Goal: Information Seeking & Learning: Check status

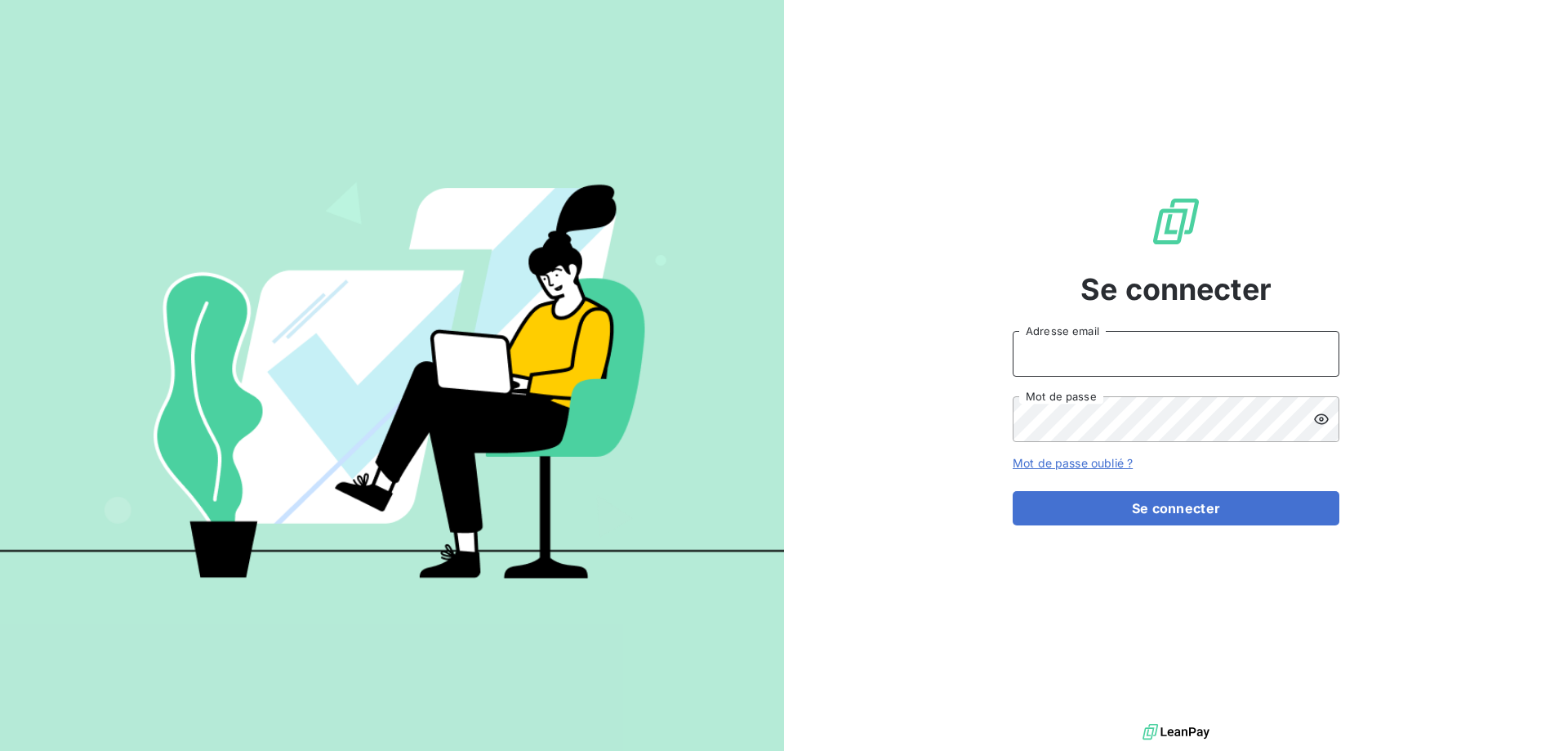
click at [1093, 337] on input "Adresse email" at bounding box center [1176, 354] width 327 height 46
type input "[EMAIL_ADDRESS][DOMAIN_NAME]"
click at [1013, 492] on button "Se connecter" at bounding box center [1176, 509] width 327 height 34
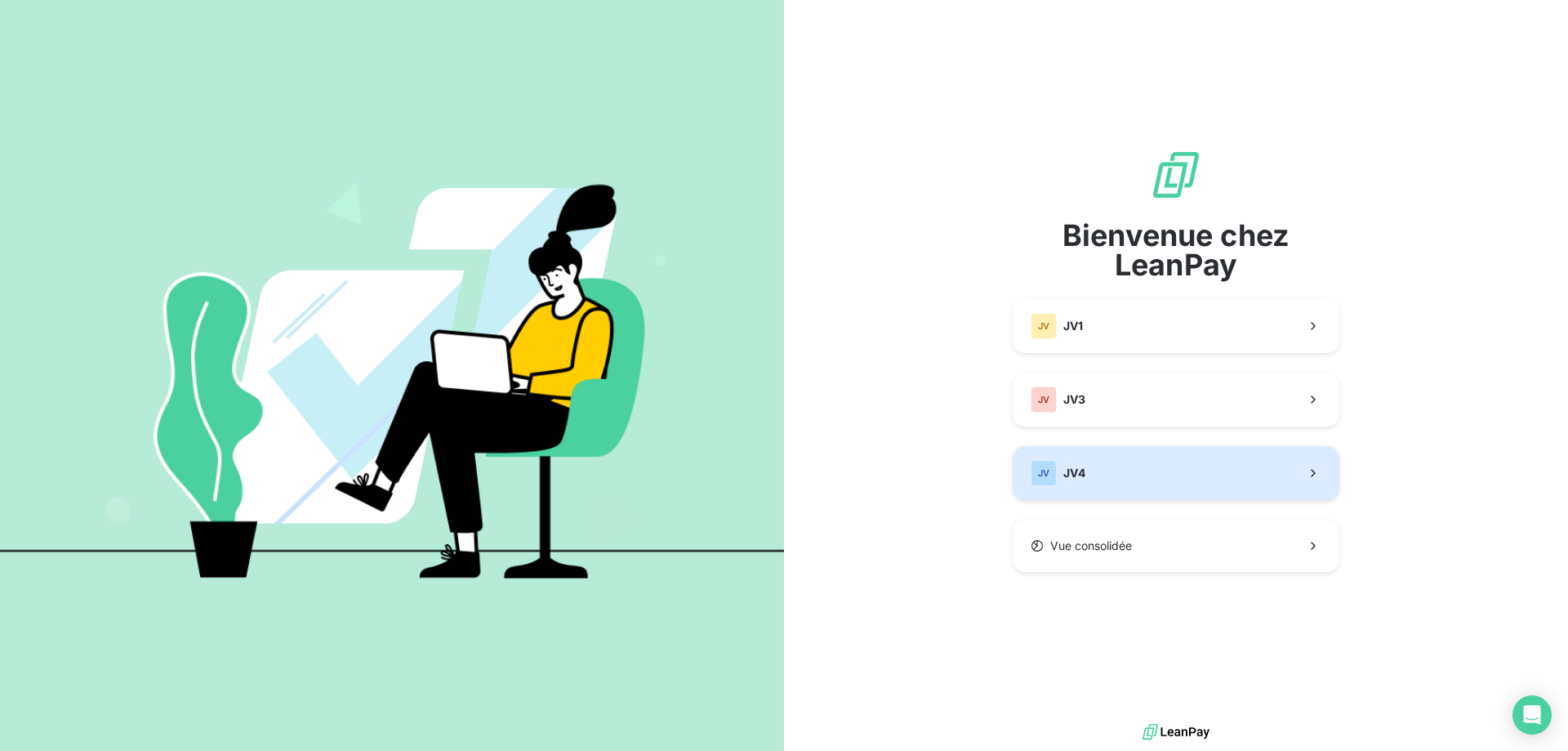
click at [1080, 467] on span "JV4" at bounding box center [1075, 473] width 22 height 16
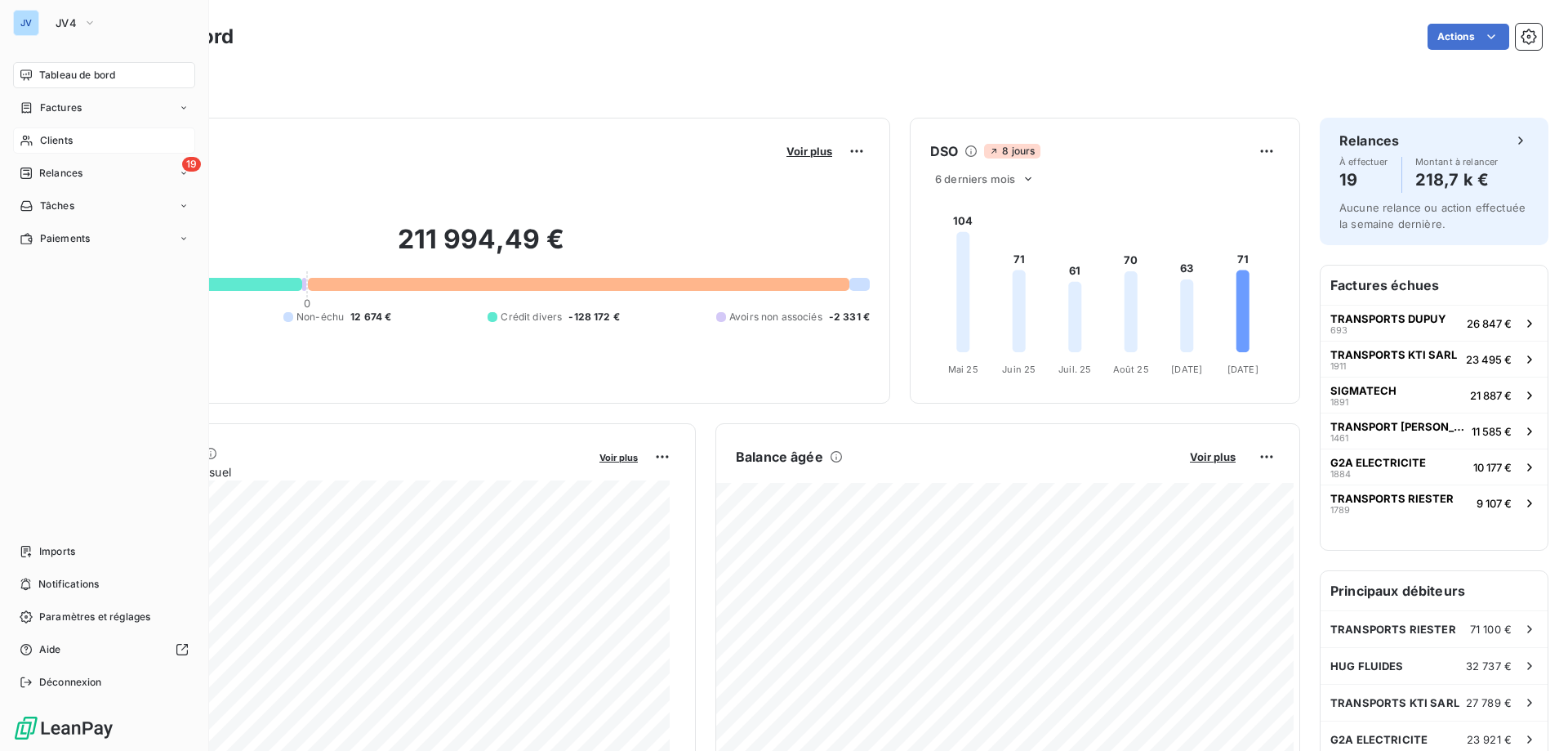
click at [73, 138] on span "Clients" at bounding box center [56, 141] width 33 height 15
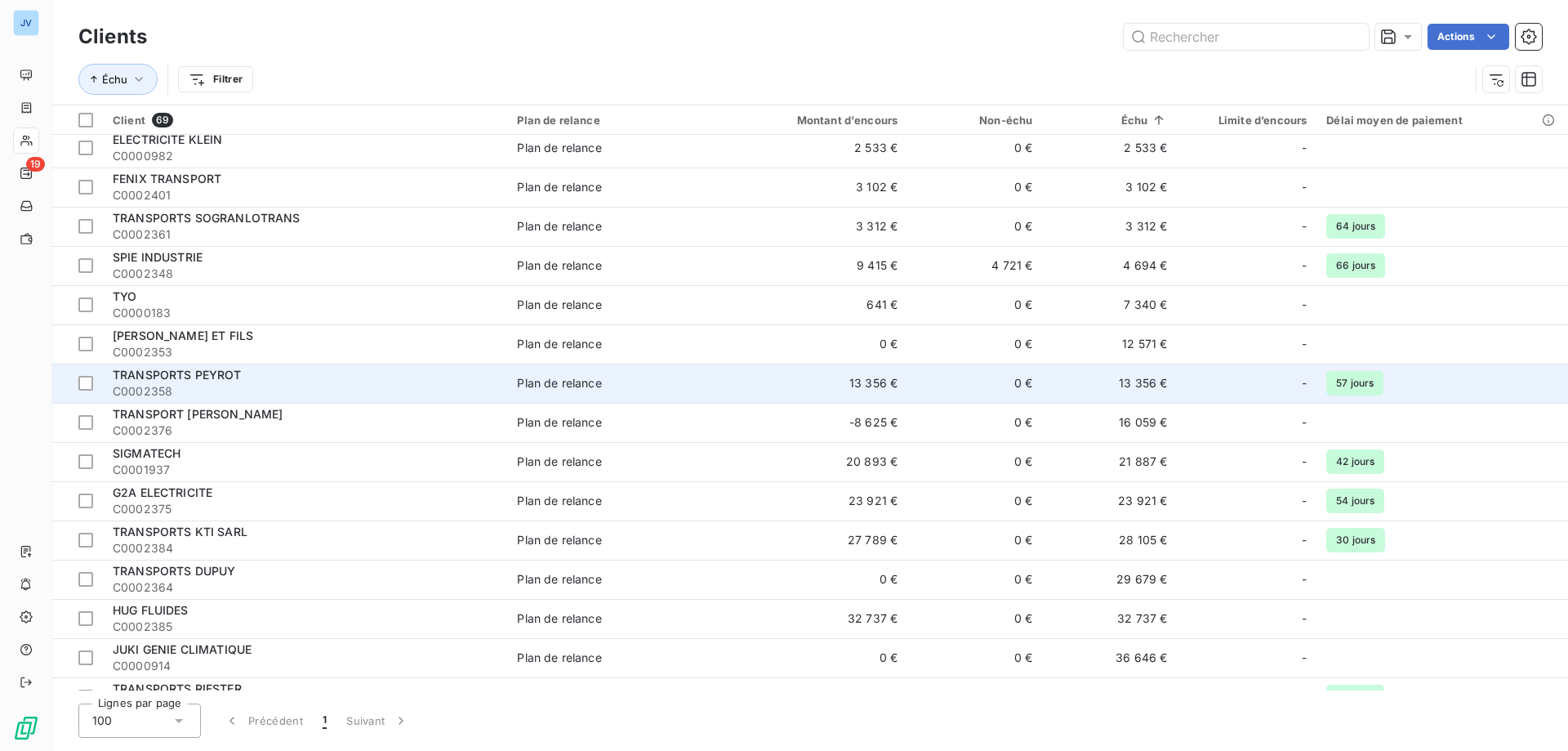
scroll to position [2152, 0]
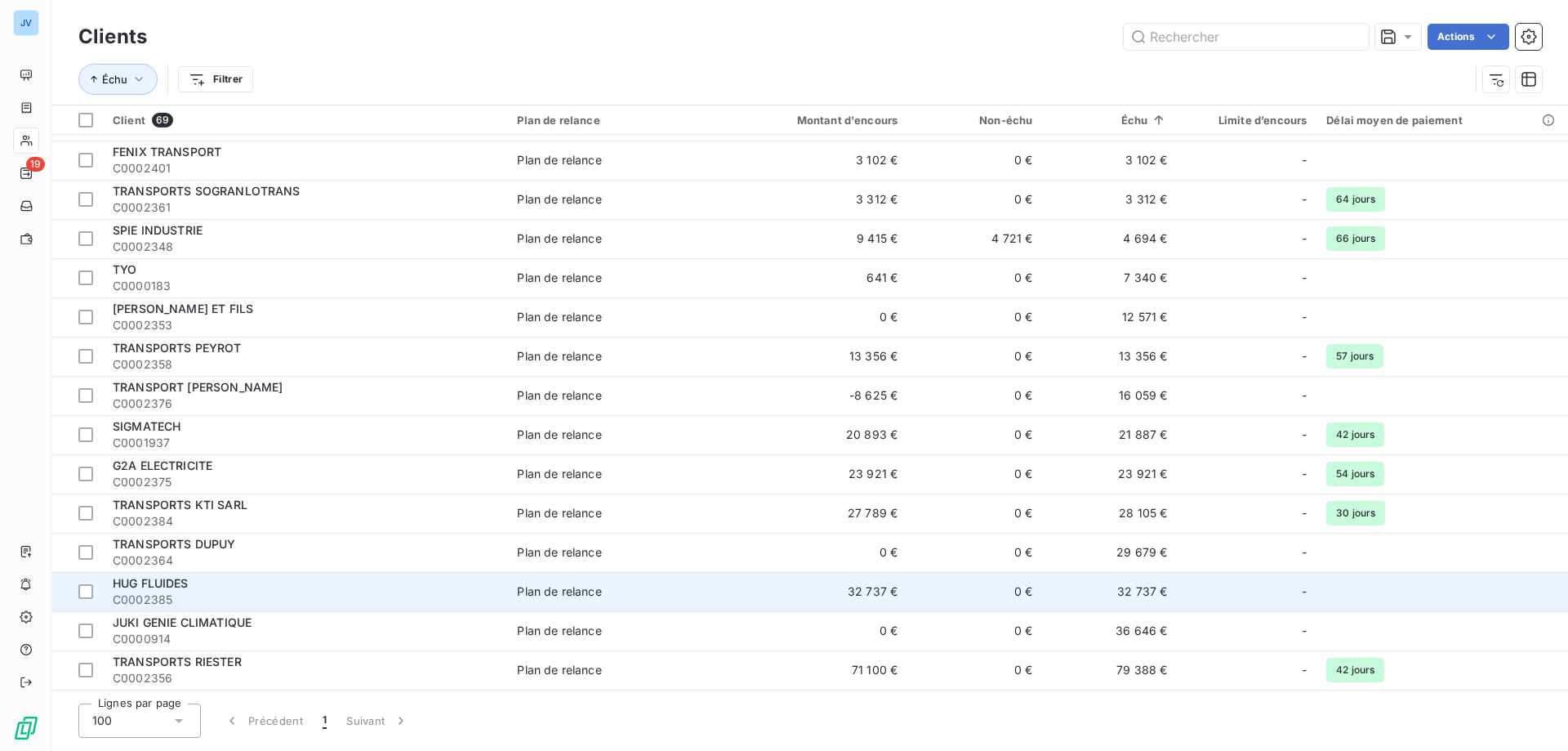
click at [297, 588] on div "HUG FLUIDES" at bounding box center [305, 583] width 385 height 16
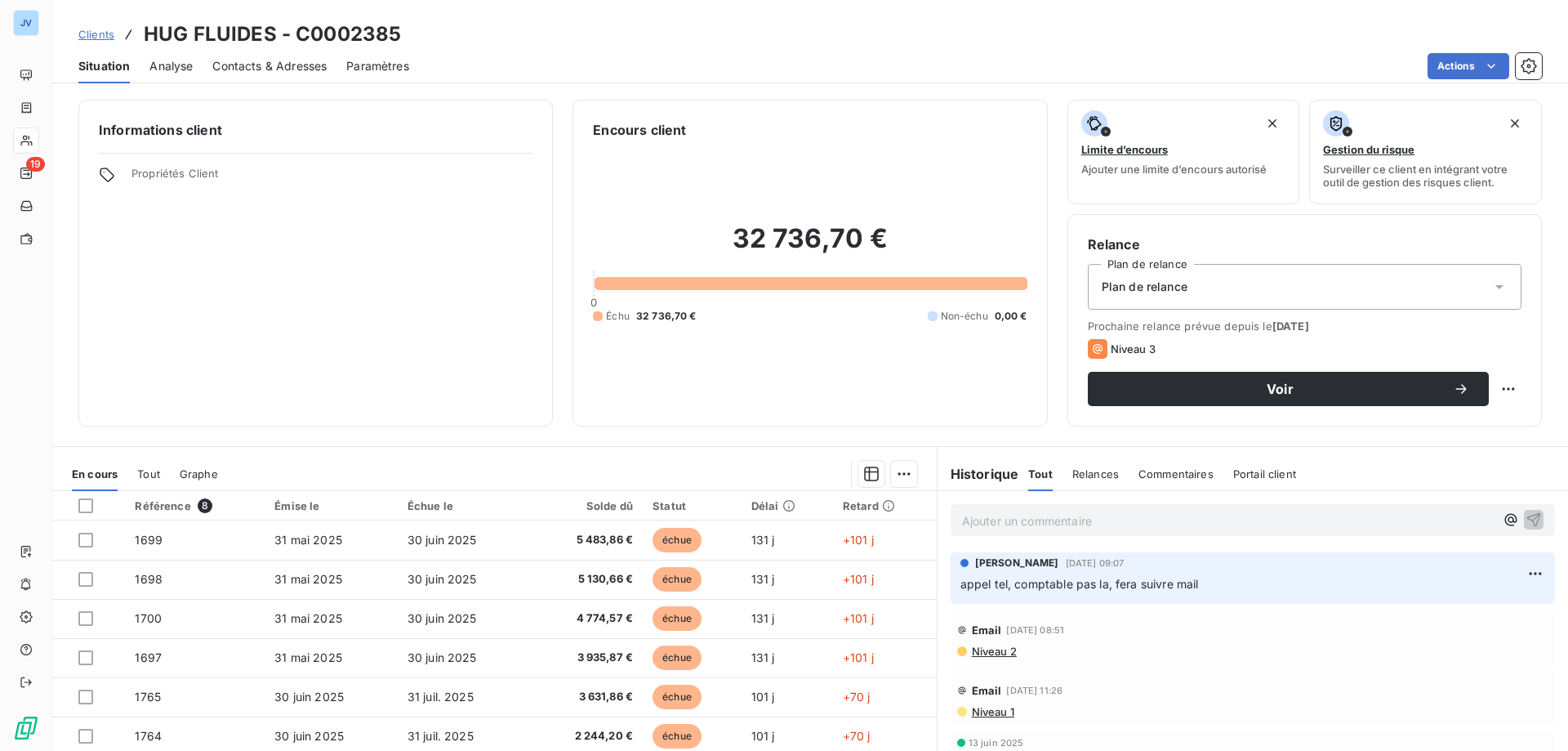
click at [976, 524] on p "Ajouter un commentaire ﻿" at bounding box center [1228, 521] width 532 height 20
drag, startPoint x: 1266, startPoint y: 519, endPoint x: 1188, endPoint y: 528, distance: 78.5
click at [1188, 528] on p "avait promis règlement semaine du 29/09, pas de retour (attendait paiement Euro…" at bounding box center [1228, 520] width 532 height 19
click at [1378, 516] on span "avait promis règlement semaine du 29/09 (attendait paiement Eurométropole)" at bounding box center [1175, 520] width 427 height 14
click at [1400, 516] on p "avait promis règlement semaine du 29/09 (attendait paiement Eurométropole)" at bounding box center [1228, 520] width 532 height 19
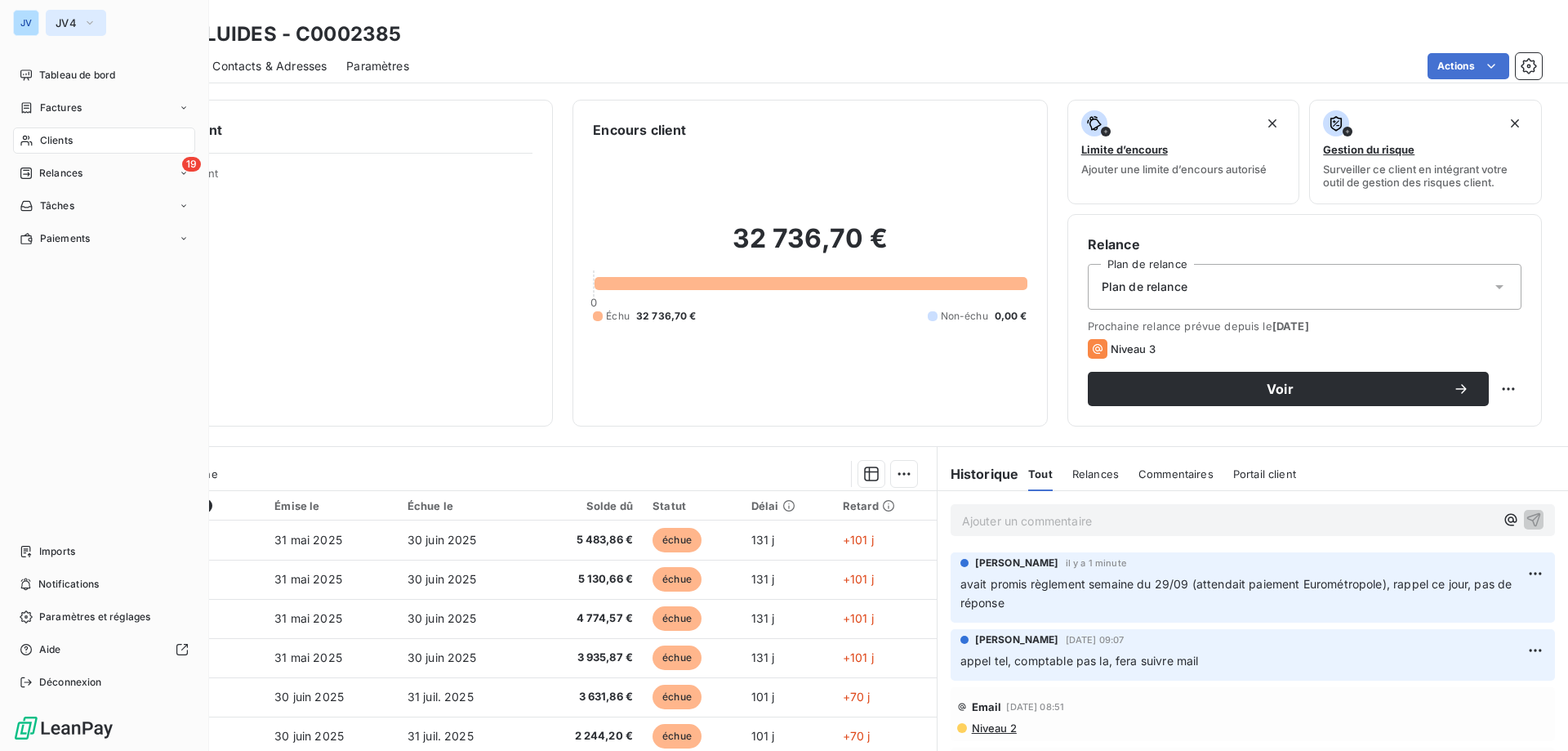
click at [65, 22] on span "JV4" at bounding box center [66, 22] width 21 height 13
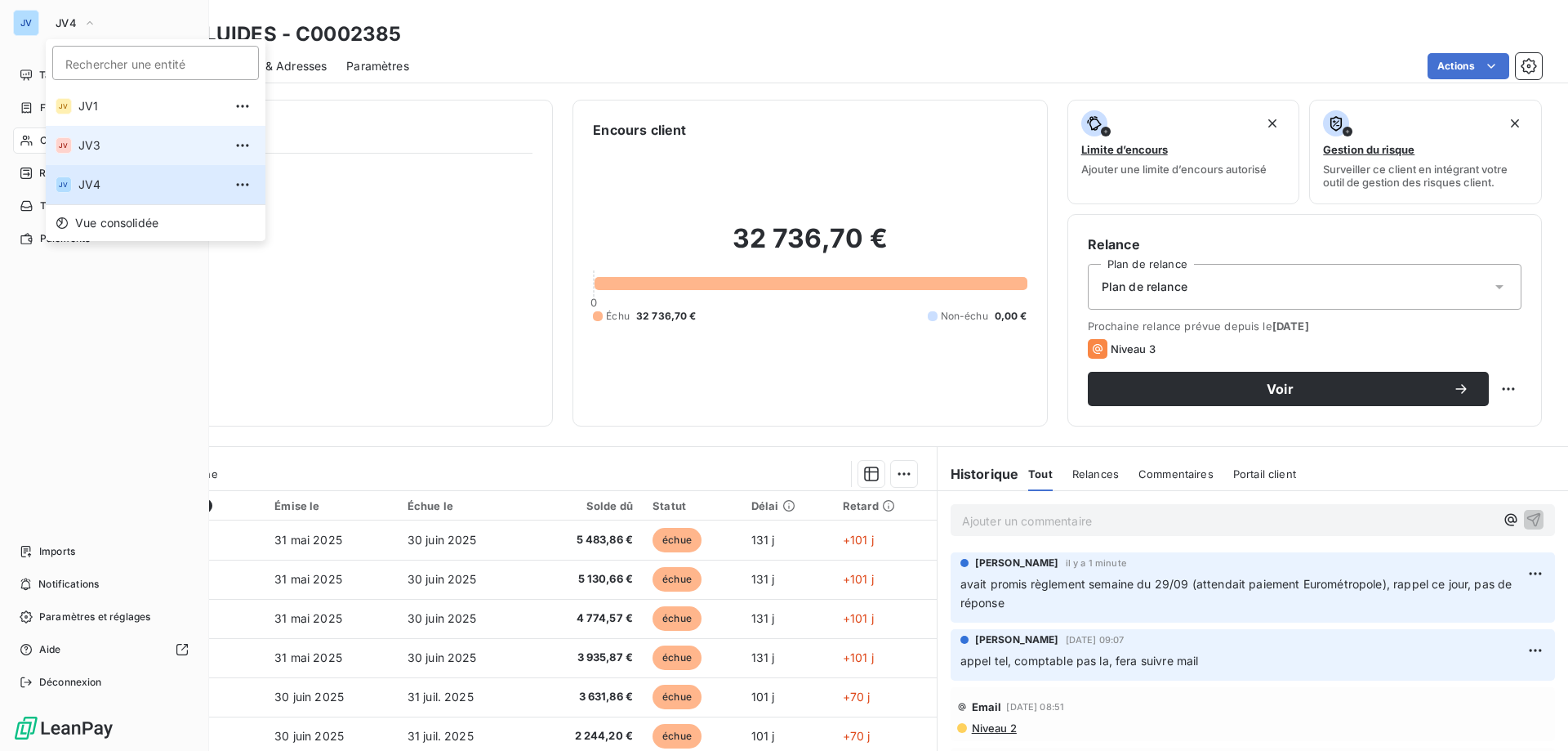
click at [83, 141] on span "JV3" at bounding box center [151, 146] width 145 height 16
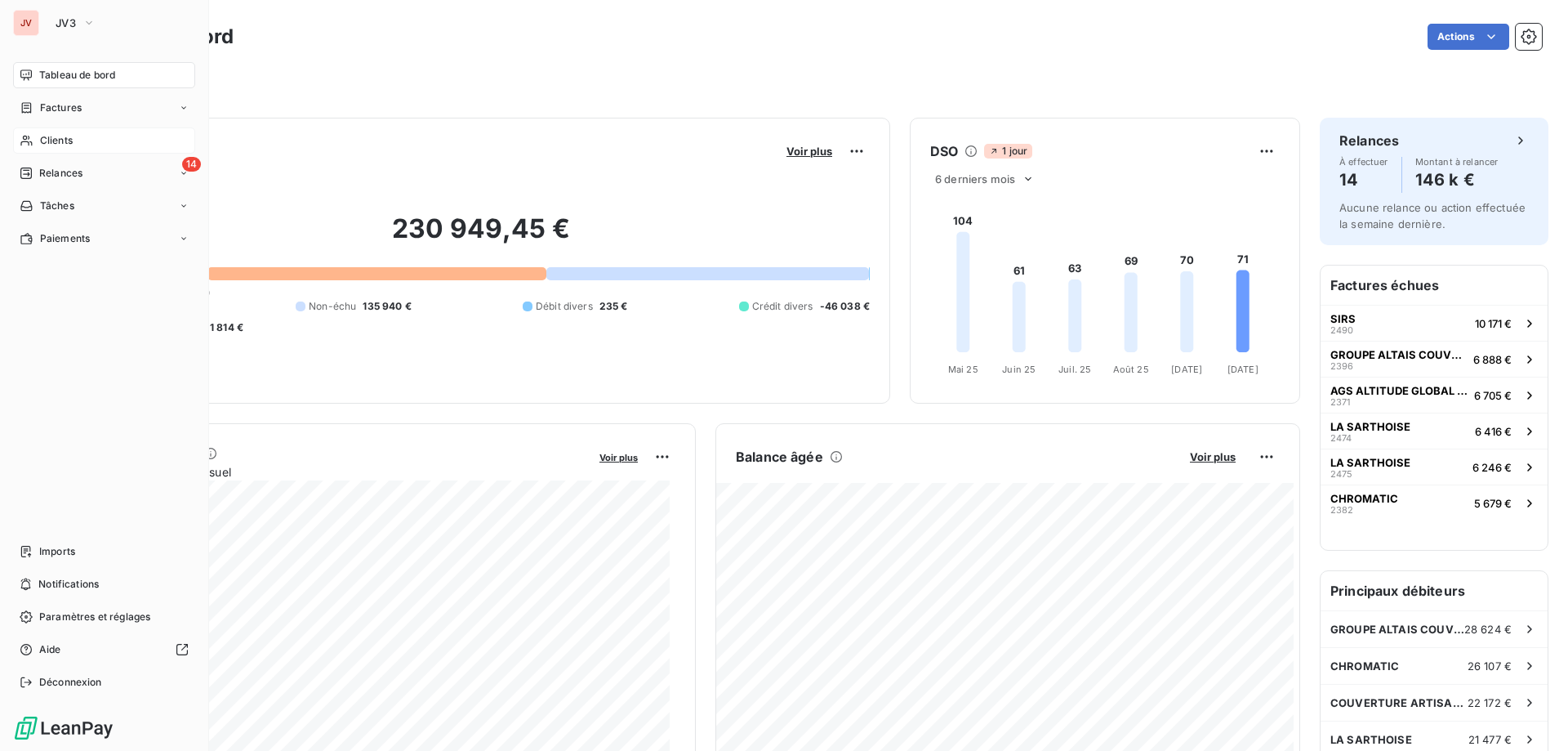
click at [47, 142] on span "Clients" at bounding box center [56, 141] width 33 height 15
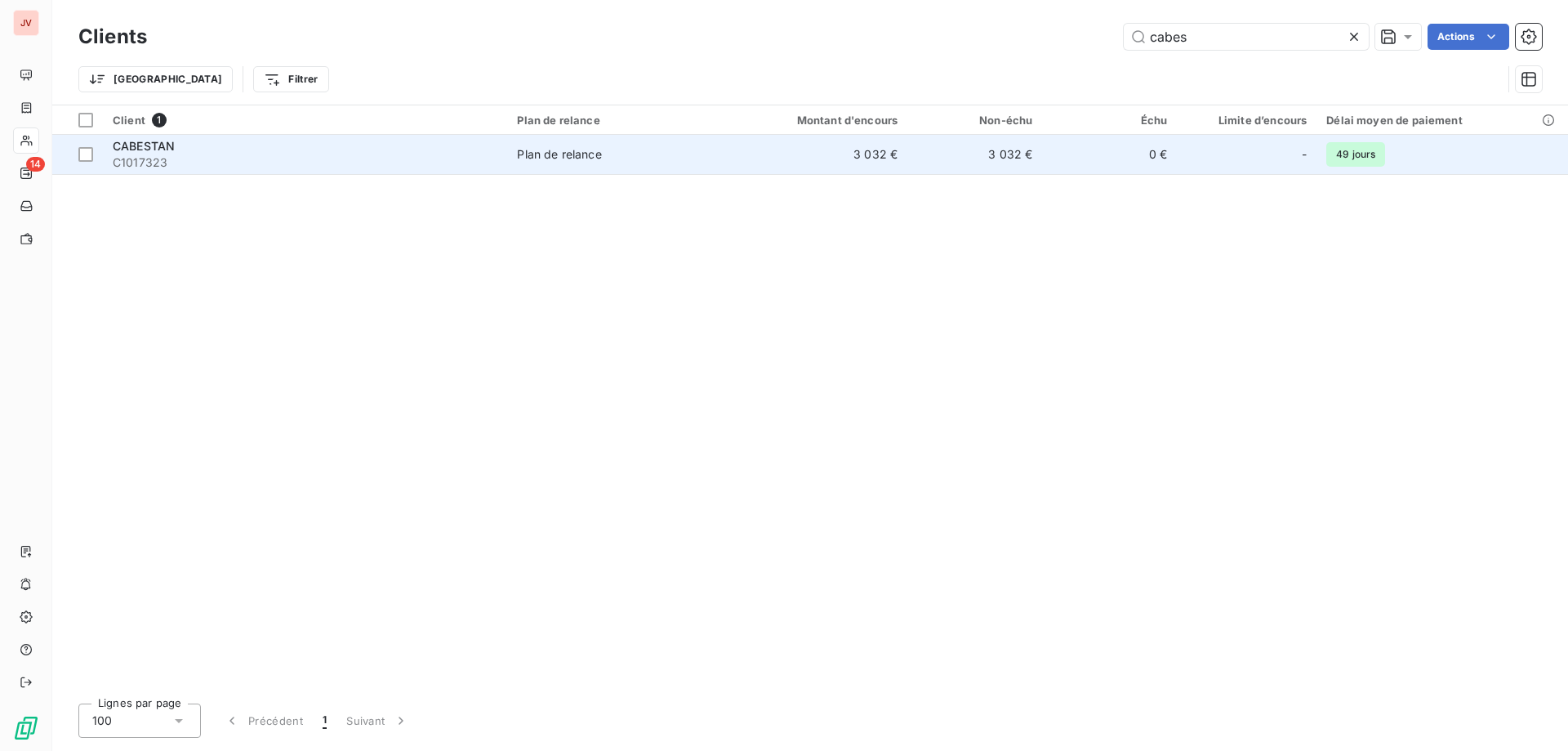
type input "cabes"
click at [784, 153] on td "3 032 €" at bounding box center [816, 154] width 180 height 39
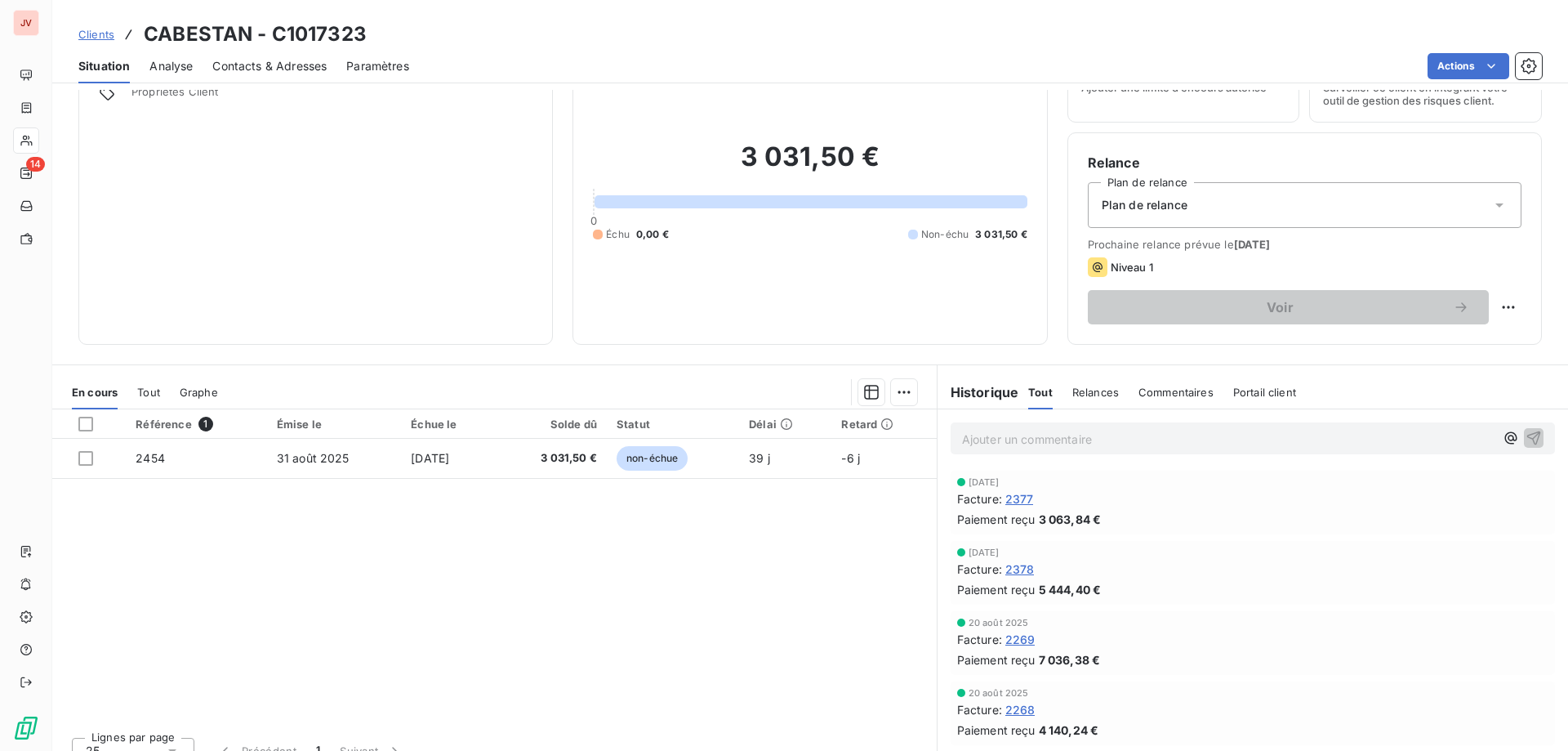
scroll to position [104, 0]
